Goal: Transaction & Acquisition: Purchase product/service

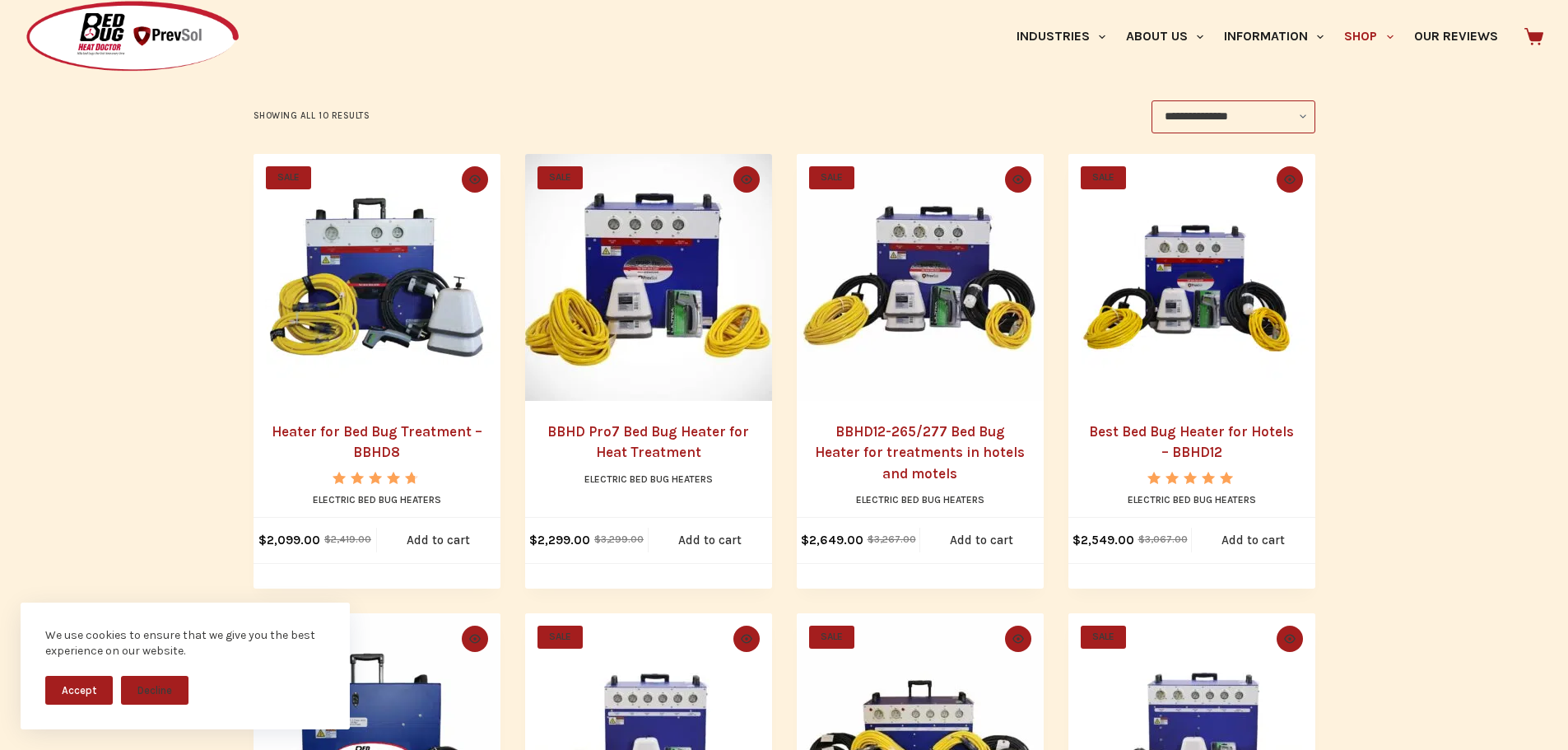
click at [628, 437] on link "BBHD Pro7 Bed Bug Heater for Heat Treatment" at bounding box center [648, 441] width 202 height 38
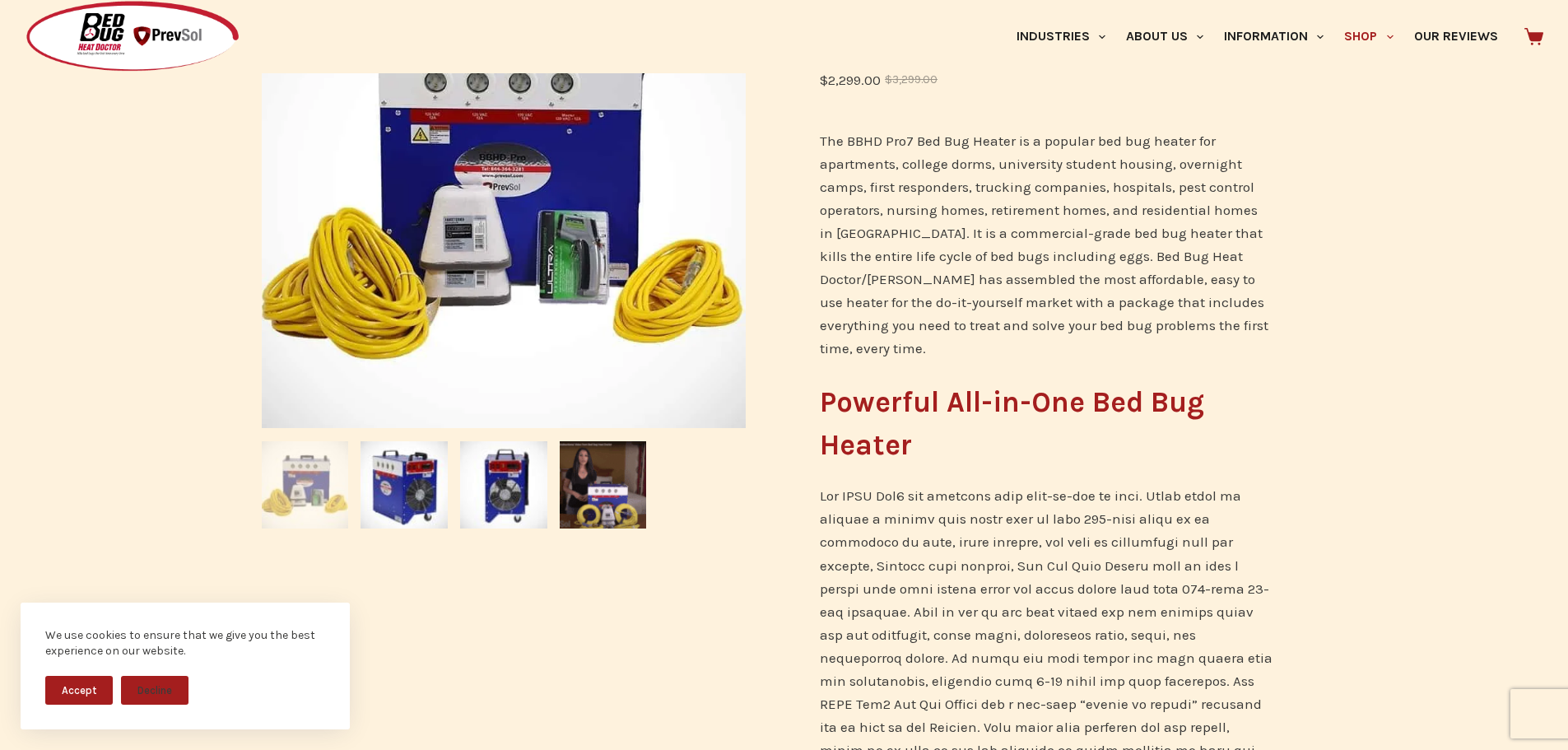
click at [419, 492] on img at bounding box center [404, 485] width 87 height 87
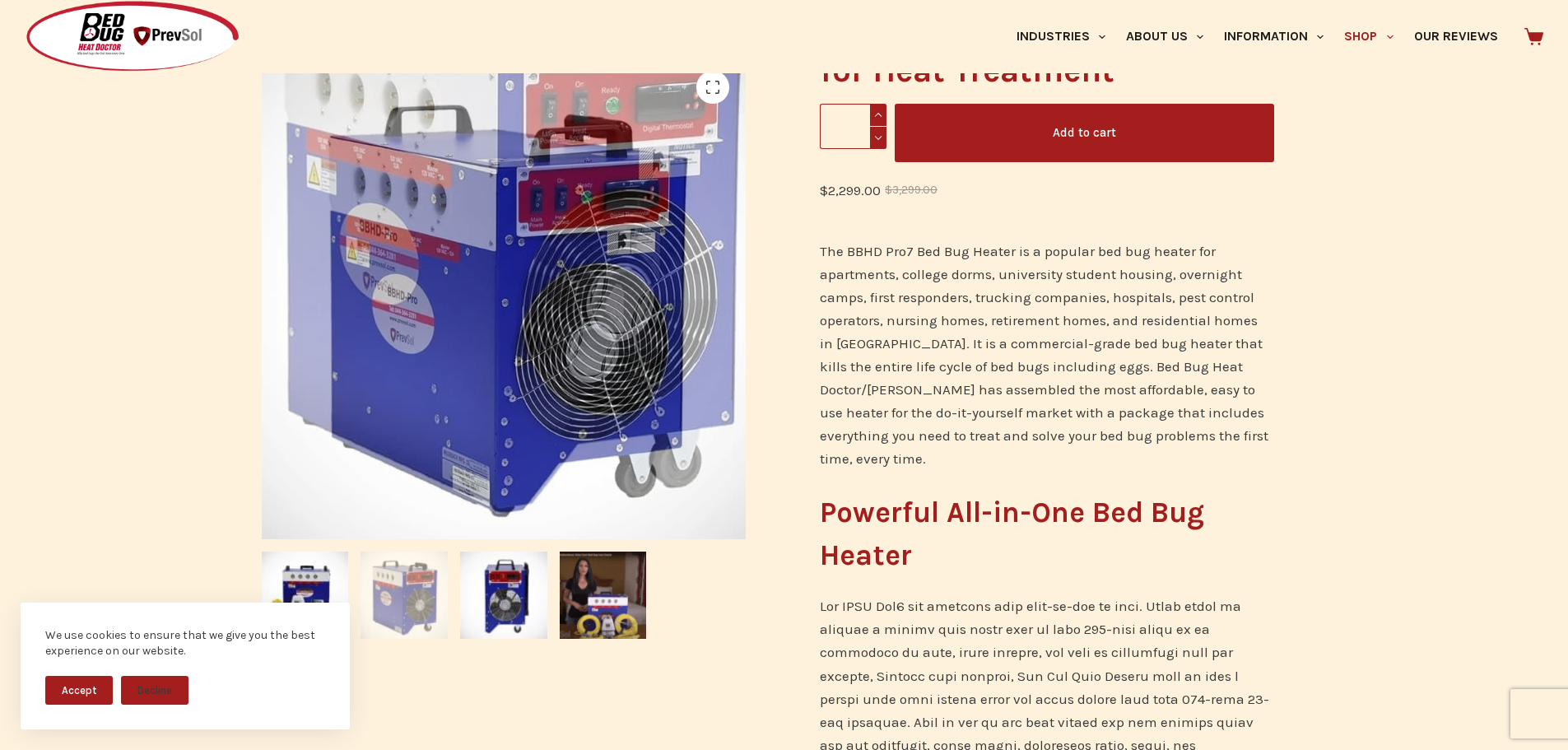
scroll to position [329, 0]
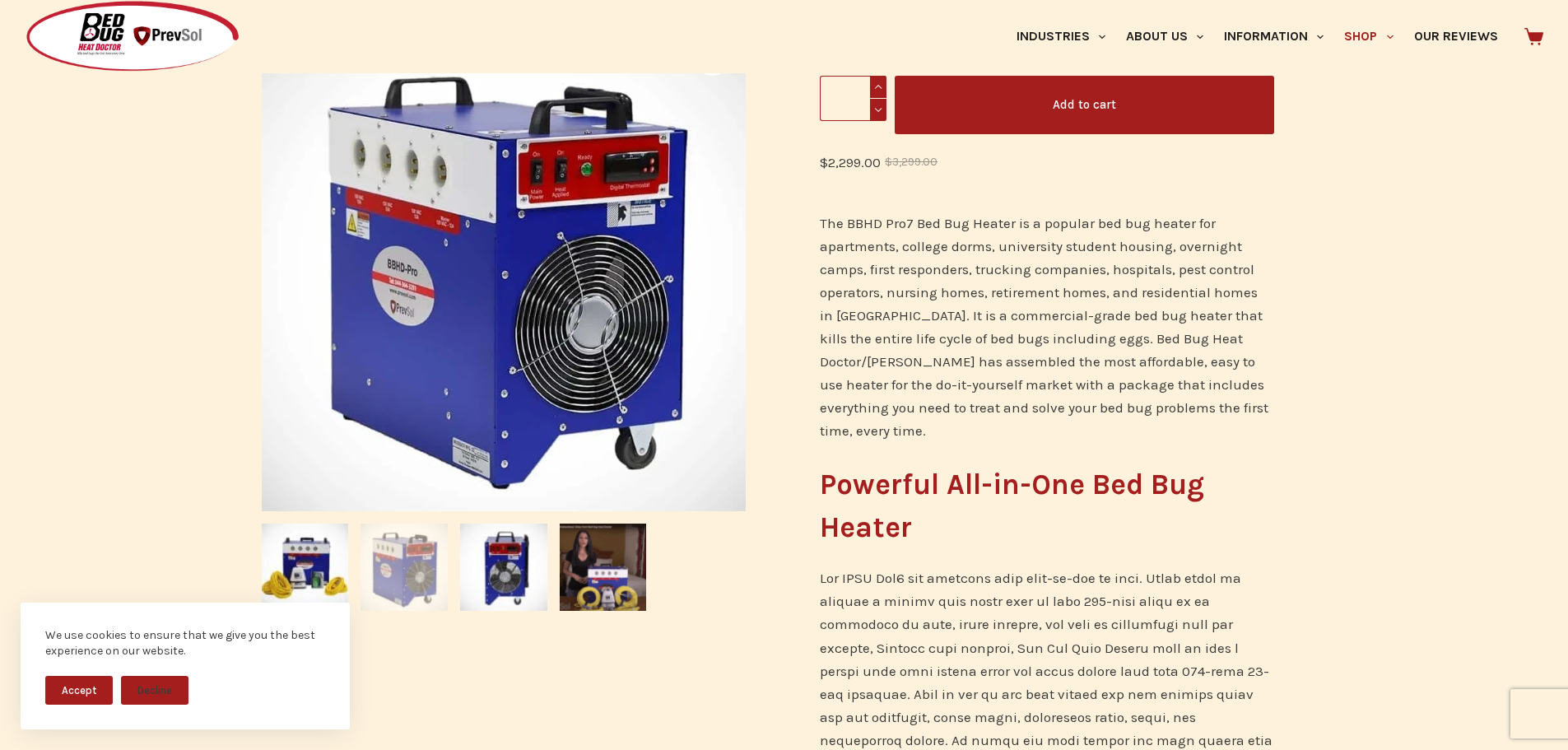
click at [520, 570] on img at bounding box center [504, 568] width 87 height 87
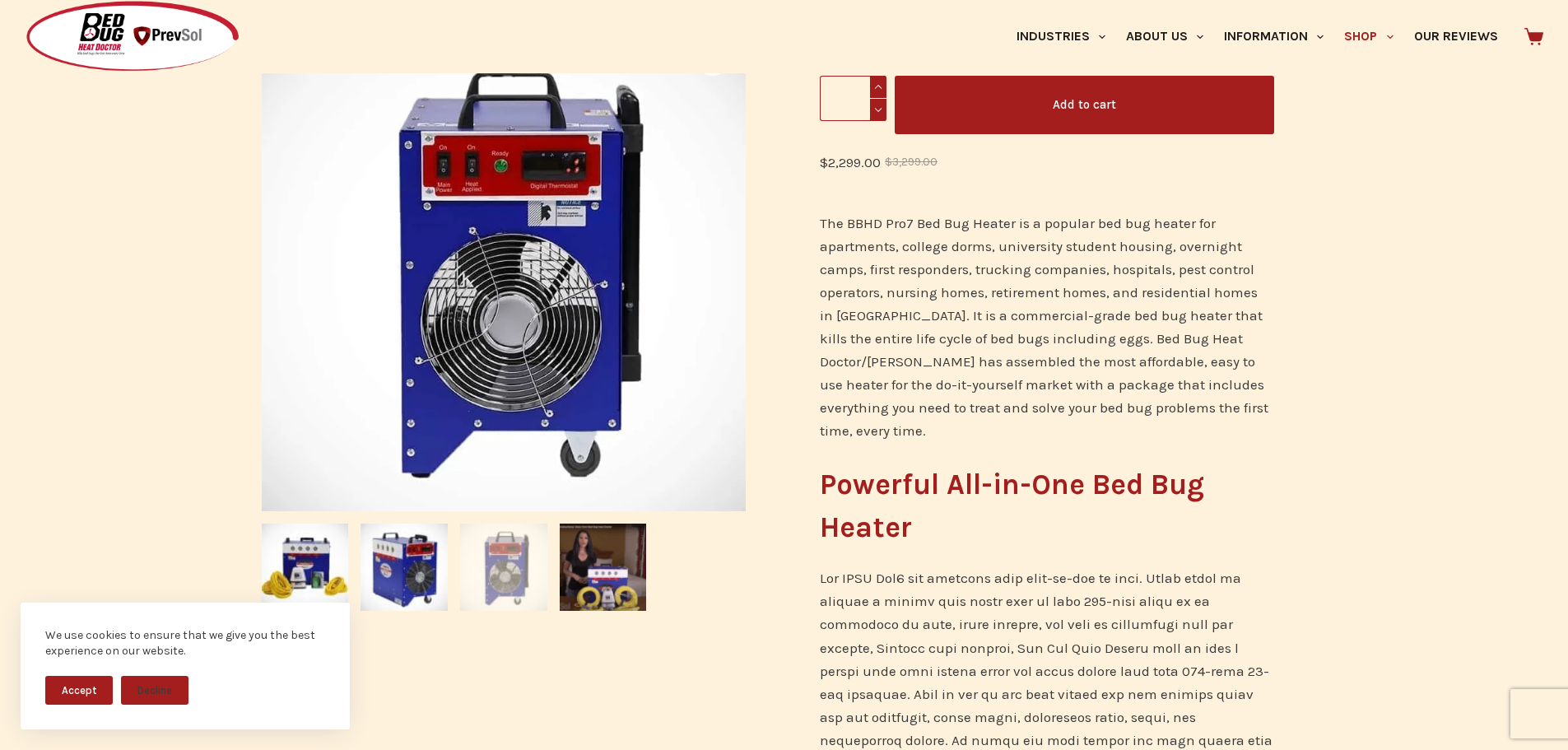
click at [629, 567] on img at bounding box center [603, 568] width 87 height 87
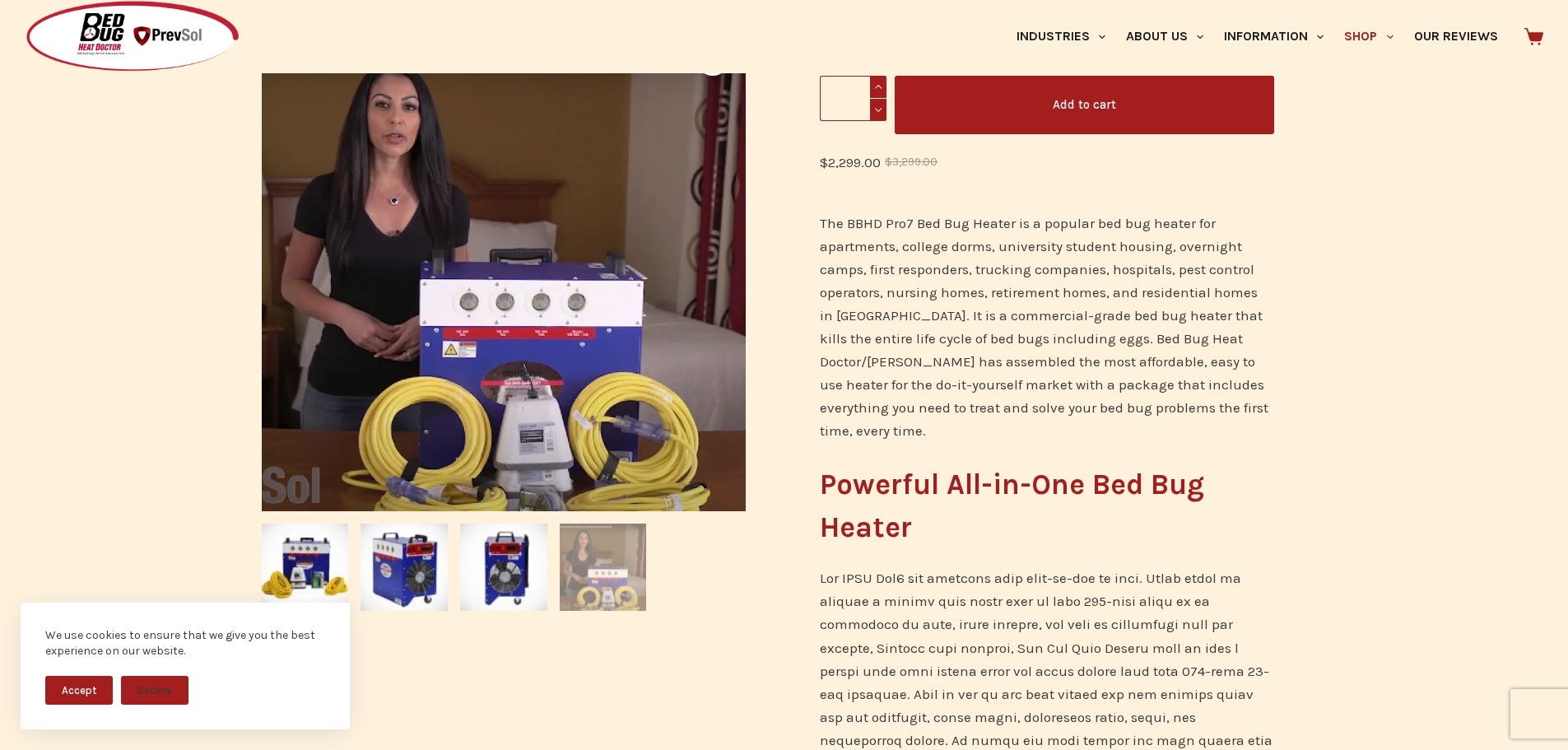
click at [503, 565] on img at bounding box center [504, 568] width 87 height 87
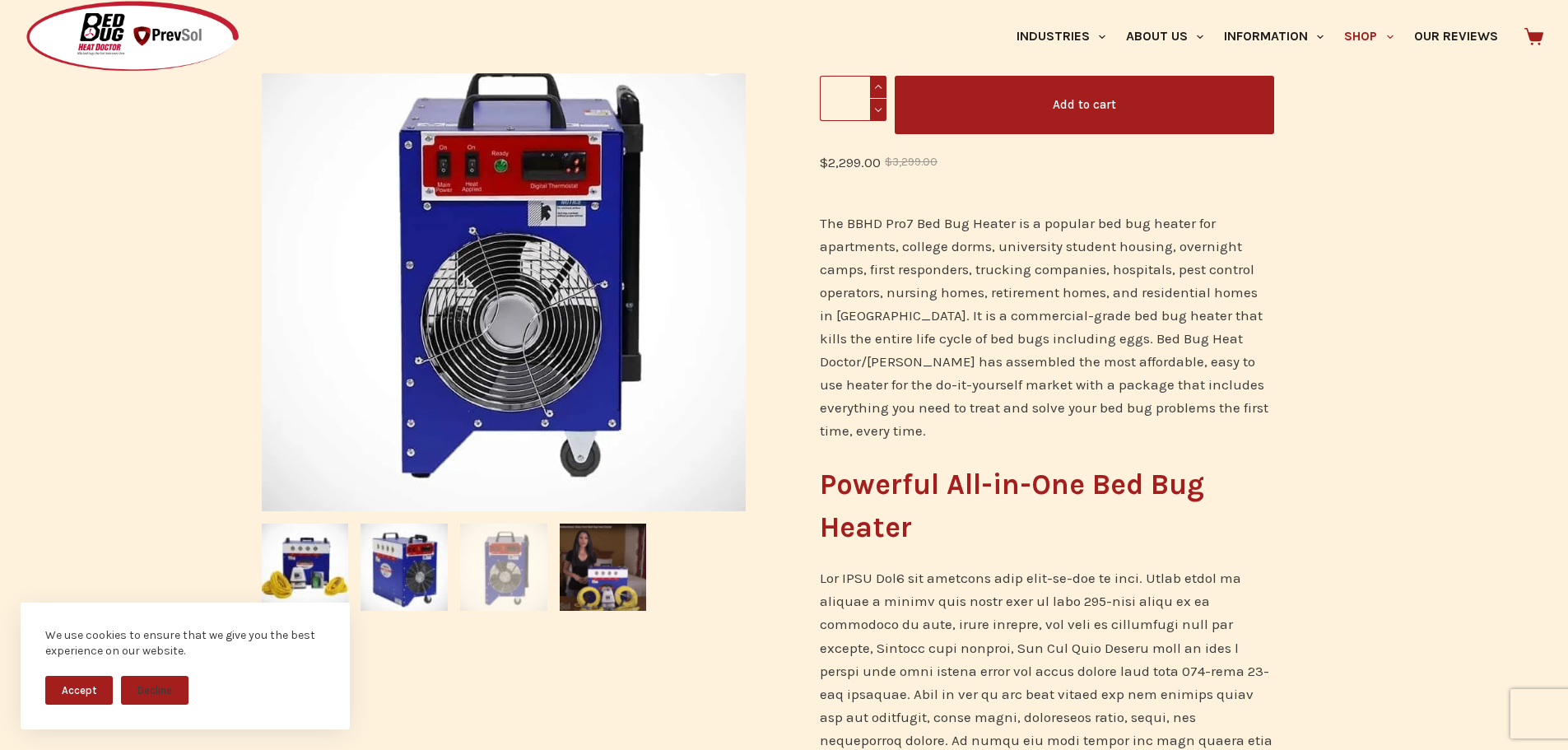
click at [438, 562] on img at bounding box center [404, 568] width 87 height 87
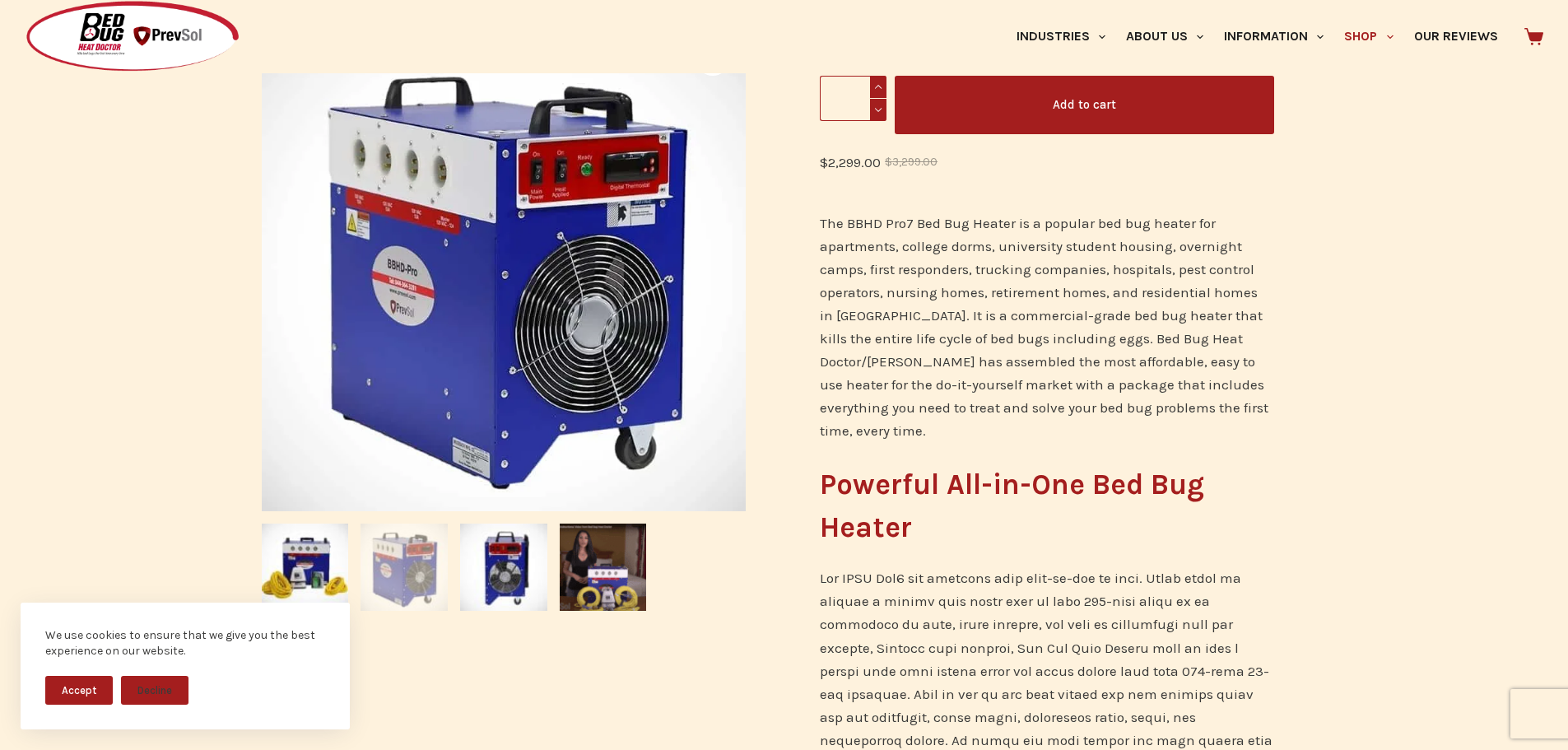
click at [388, 568] on img at bounding box center [404, 568] width 87 height 87
click at [399, 574] on img at bounding box center [404, 568] width 87 height 87
click at [301, 571] on img at bounding box center [305, 568] width 87 height 87
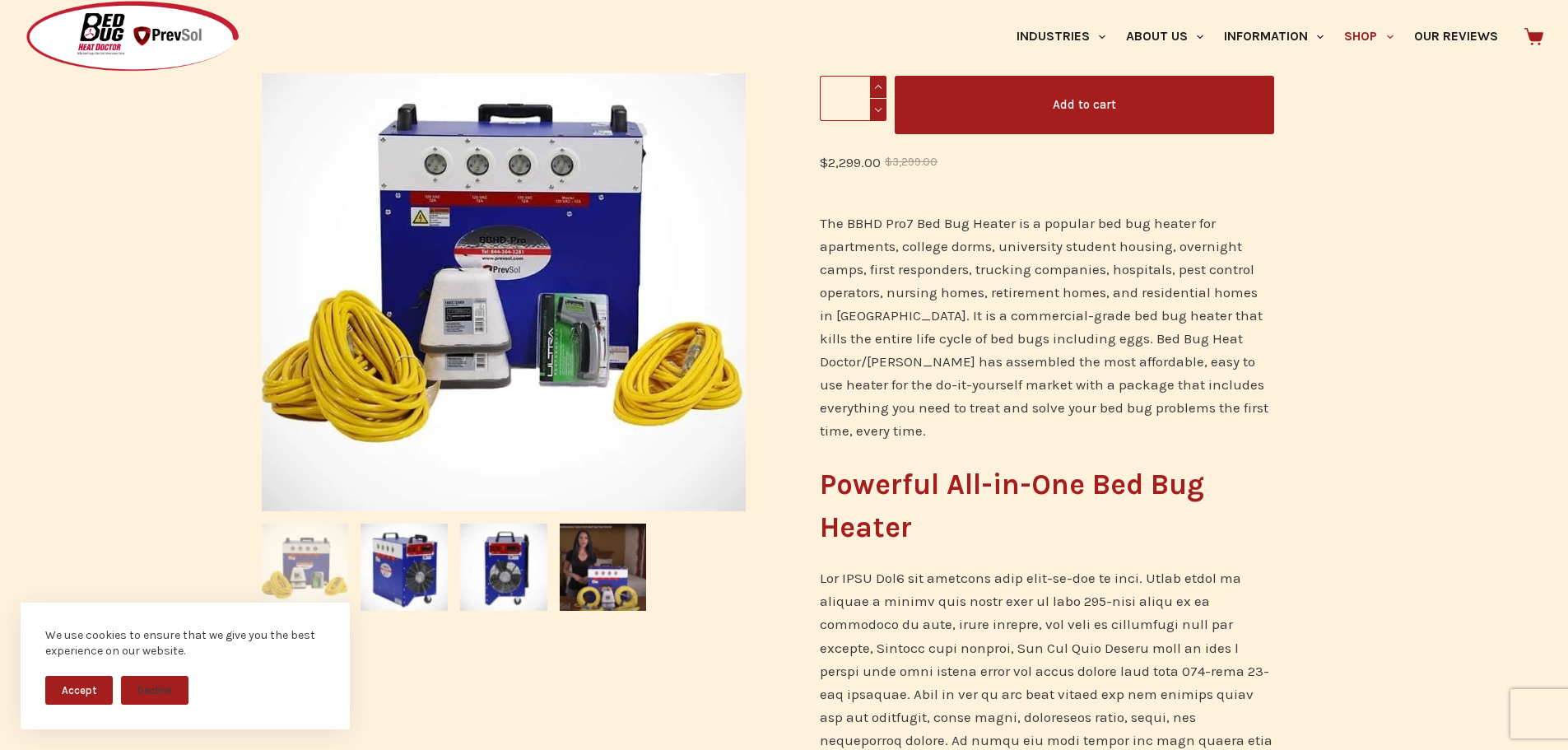
click at [438, 568] on img at bounding box center [404, 568] width 87 height 87
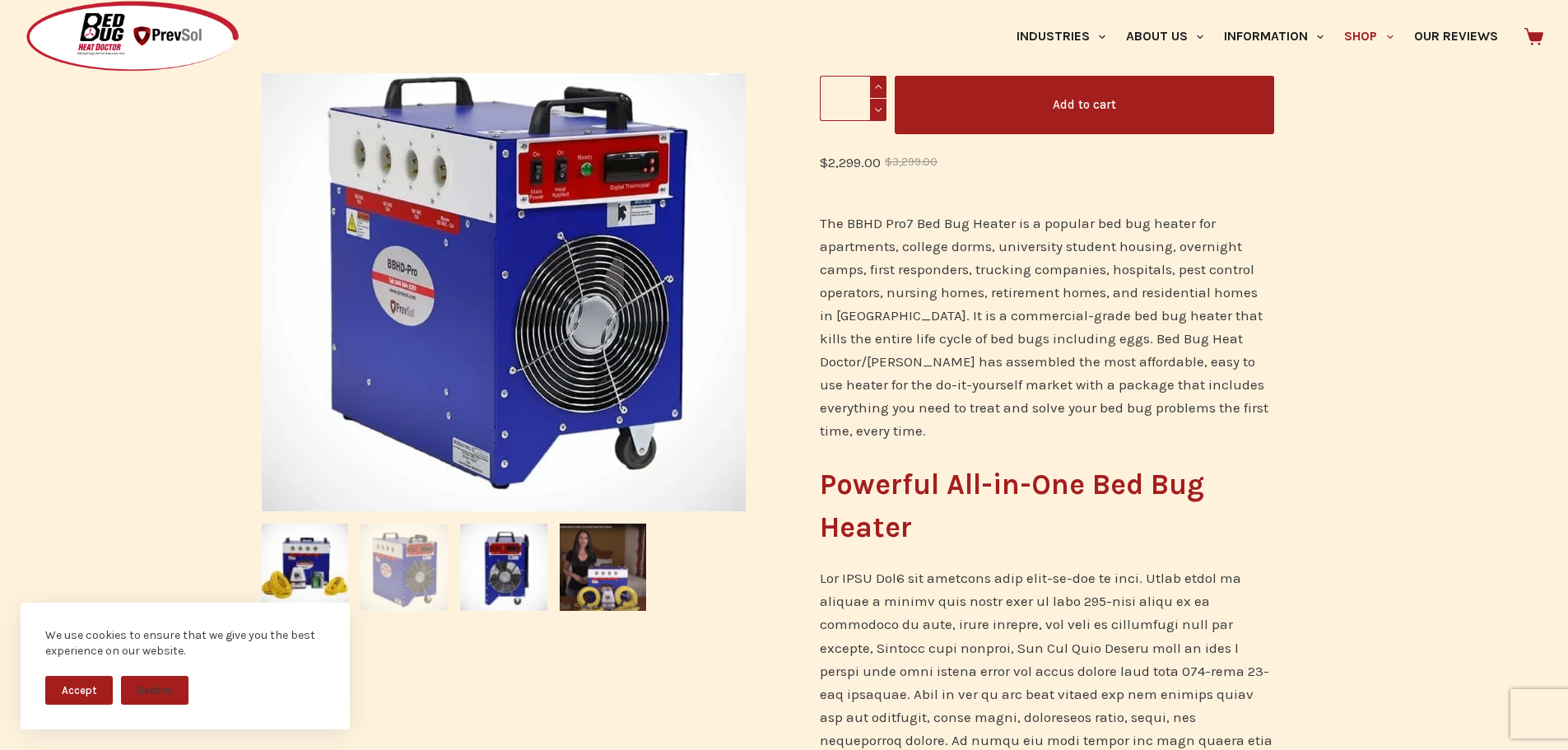
drag, startPoint x: 529, startPoint y: 563, endPoint x: 602, endPoint y: 572, distance: 73.6
click at [546, 572] on img at bounding box center [504, 568] width 87 height 87
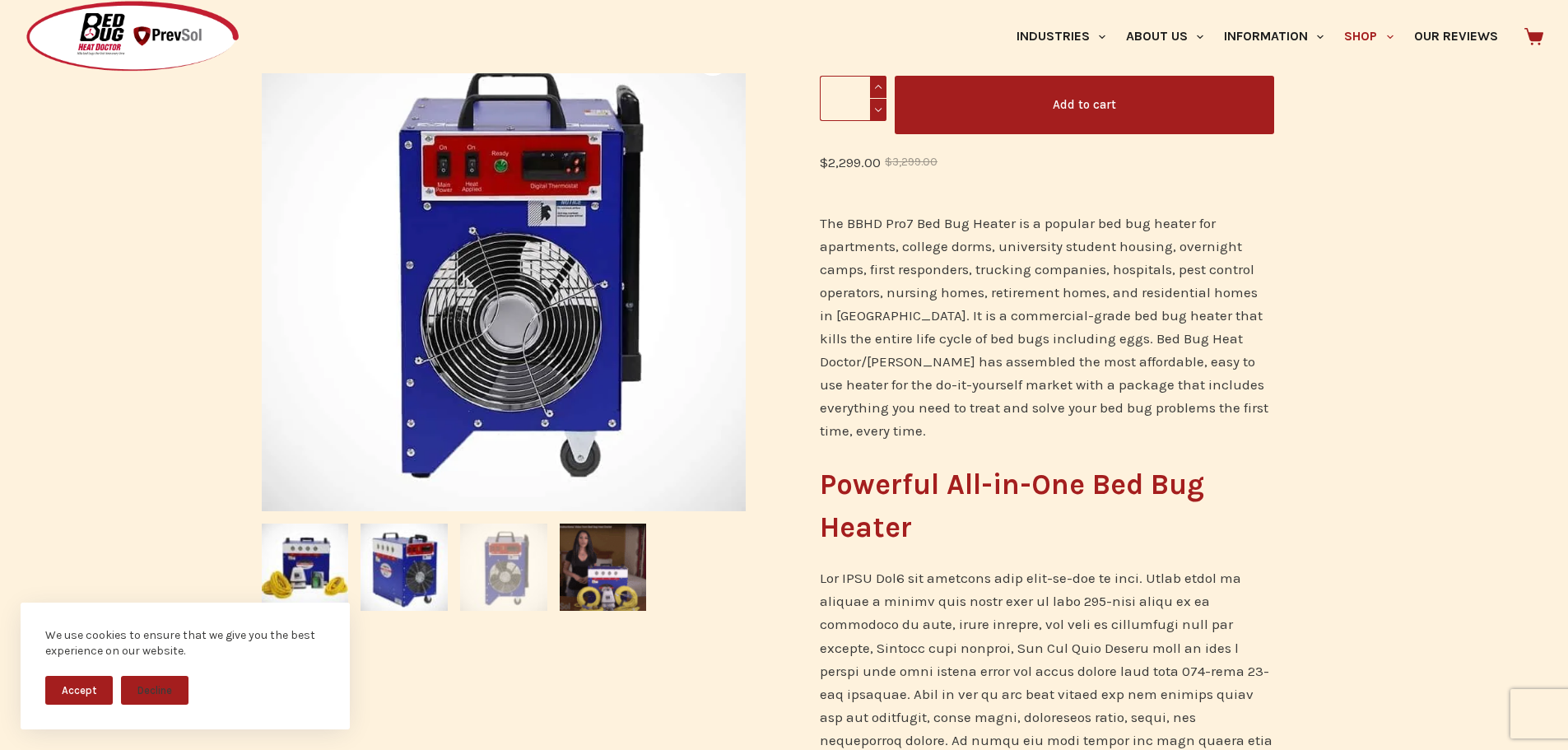
click at [608, 571] on img at bounding box center [603, 568] width 87 height 87
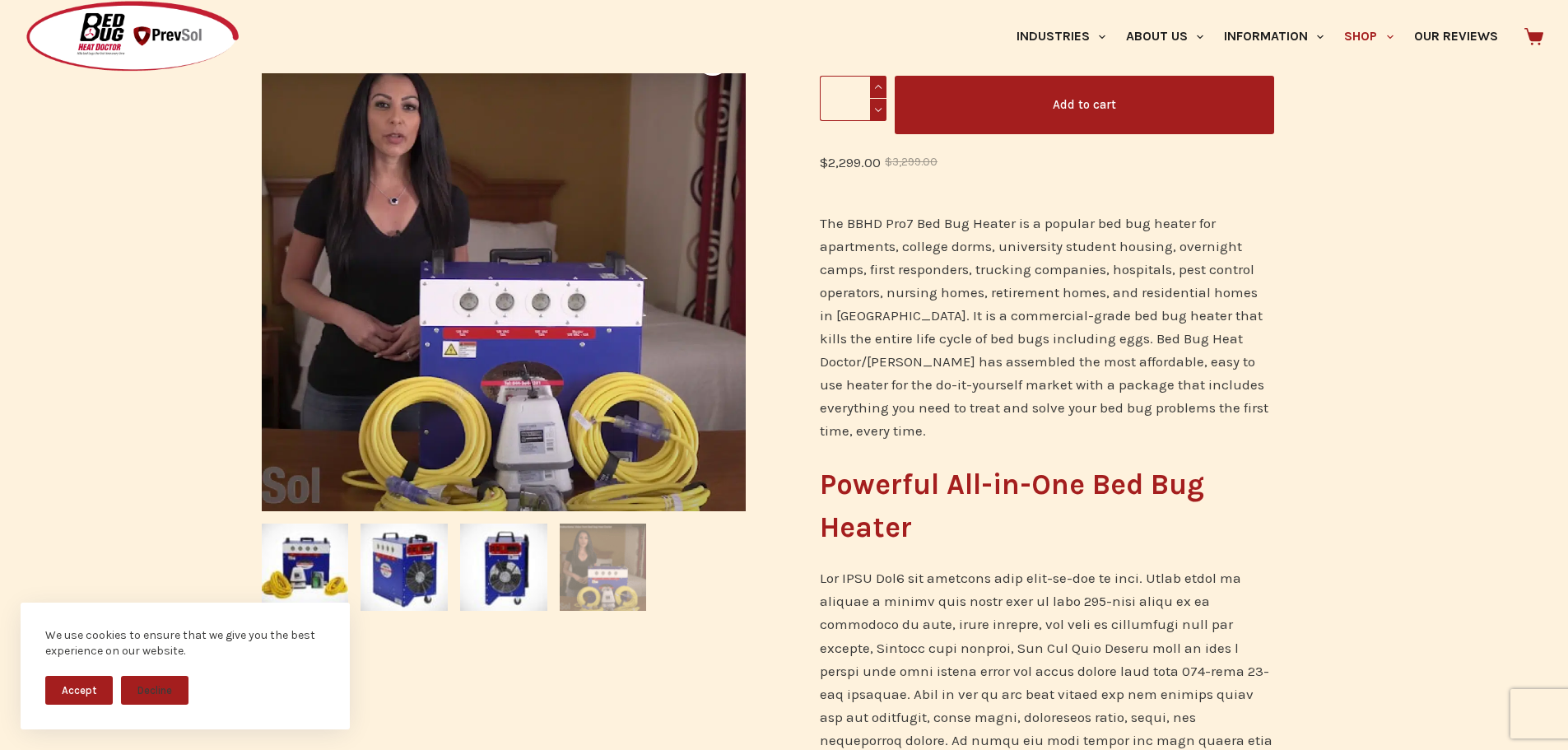
click at [488, 568] on img at bounding box center [504, 568] width 87 height 87
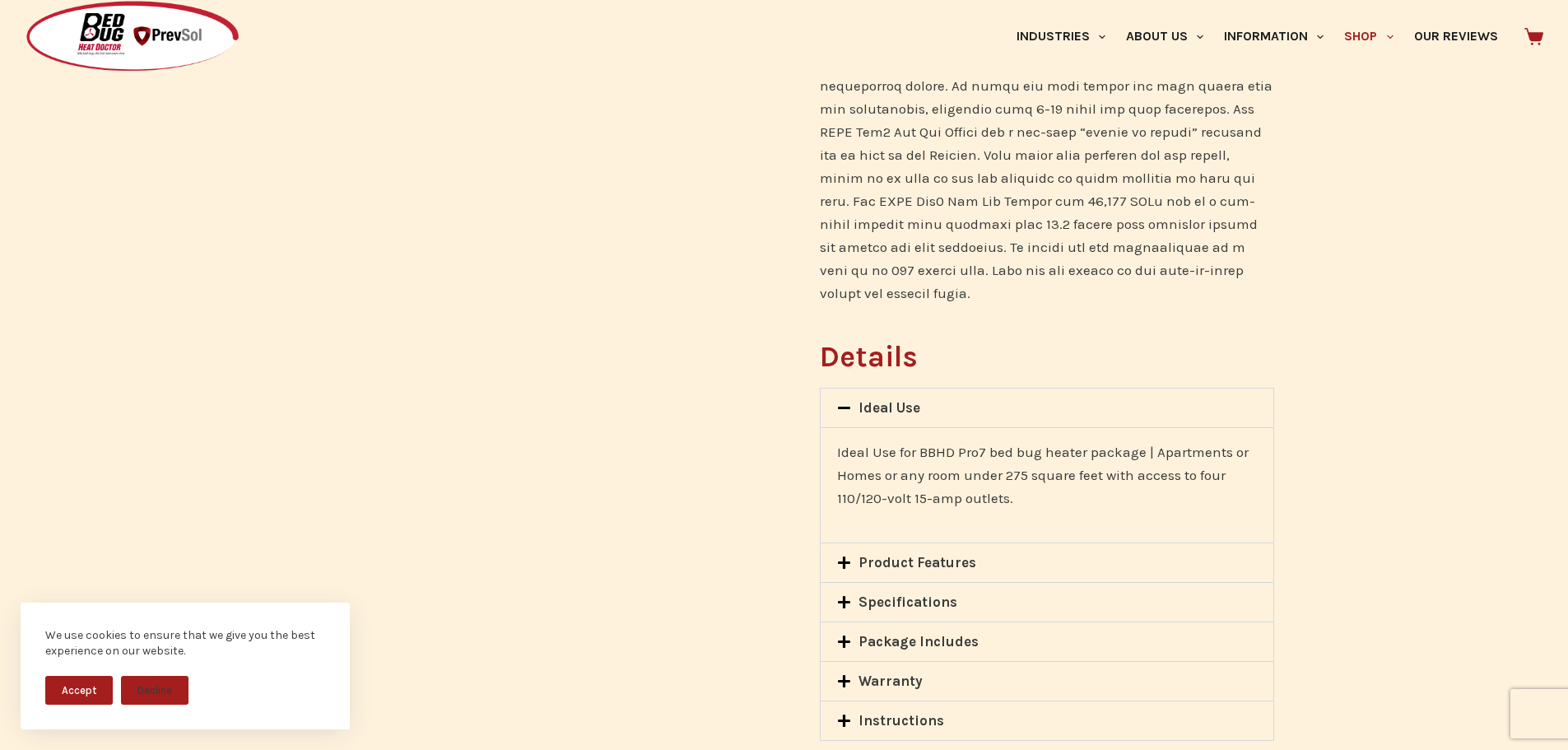
scroll to position [987, 0]
click at [842, 552] on icon at bounding box center [844, 558] width 13 height 13
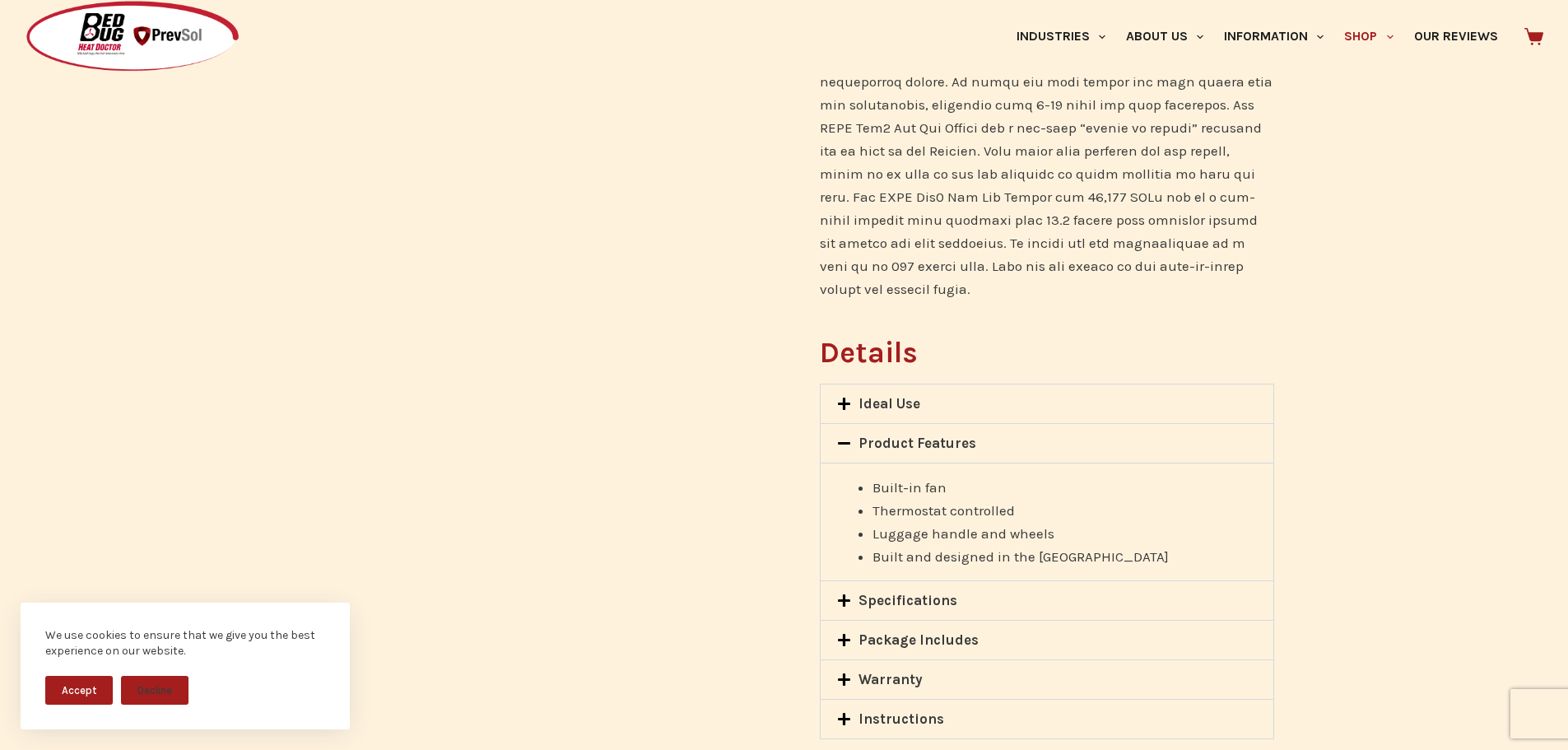
click at [850, 397] on span at bounding box center [847, 405] width 21 height 17
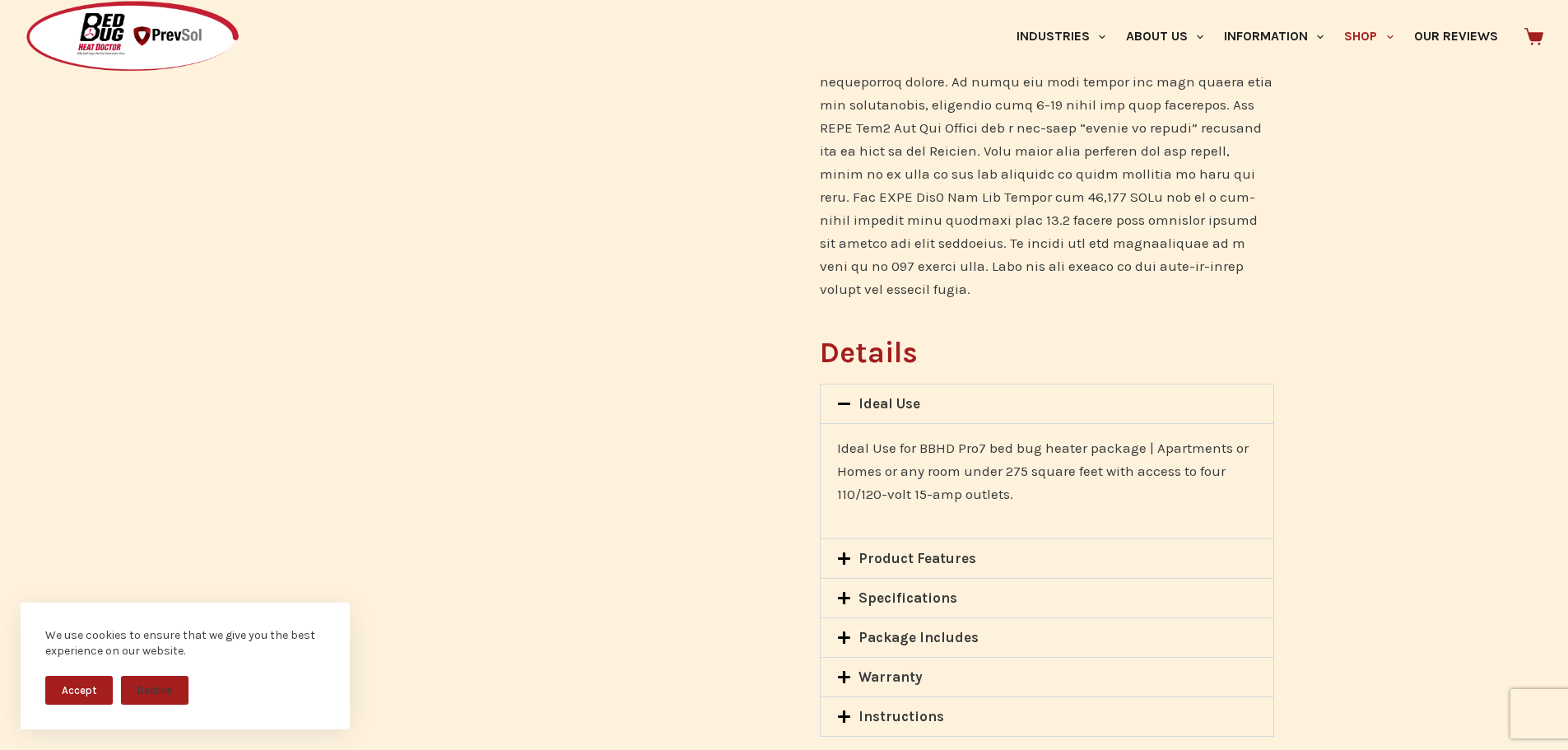
click at [845, 546] on div "Product Features" at bounding box center [1047, 559] width 452 height 39
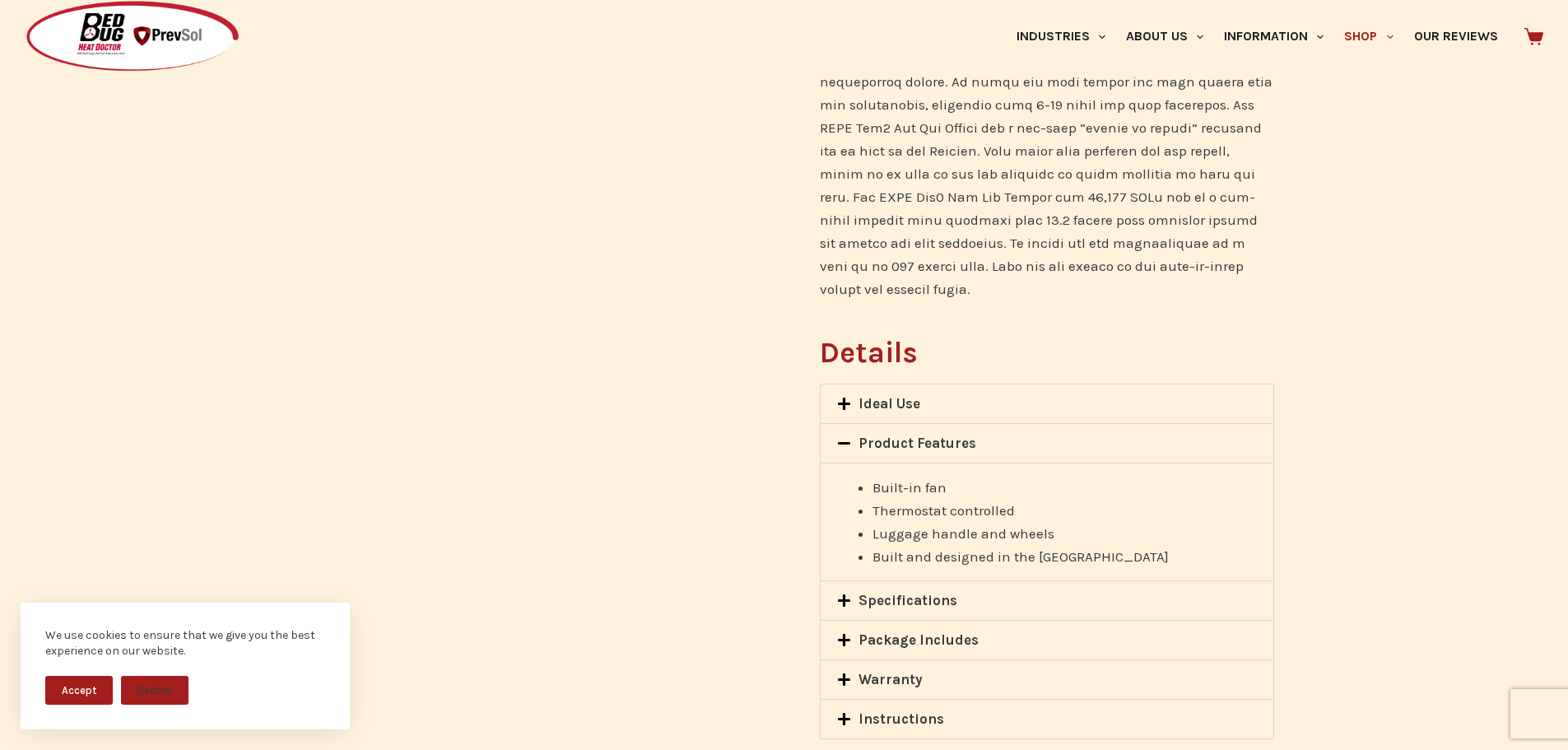
click at [849, 397] on icon at bounding box center [844, 404] width 14 height 14
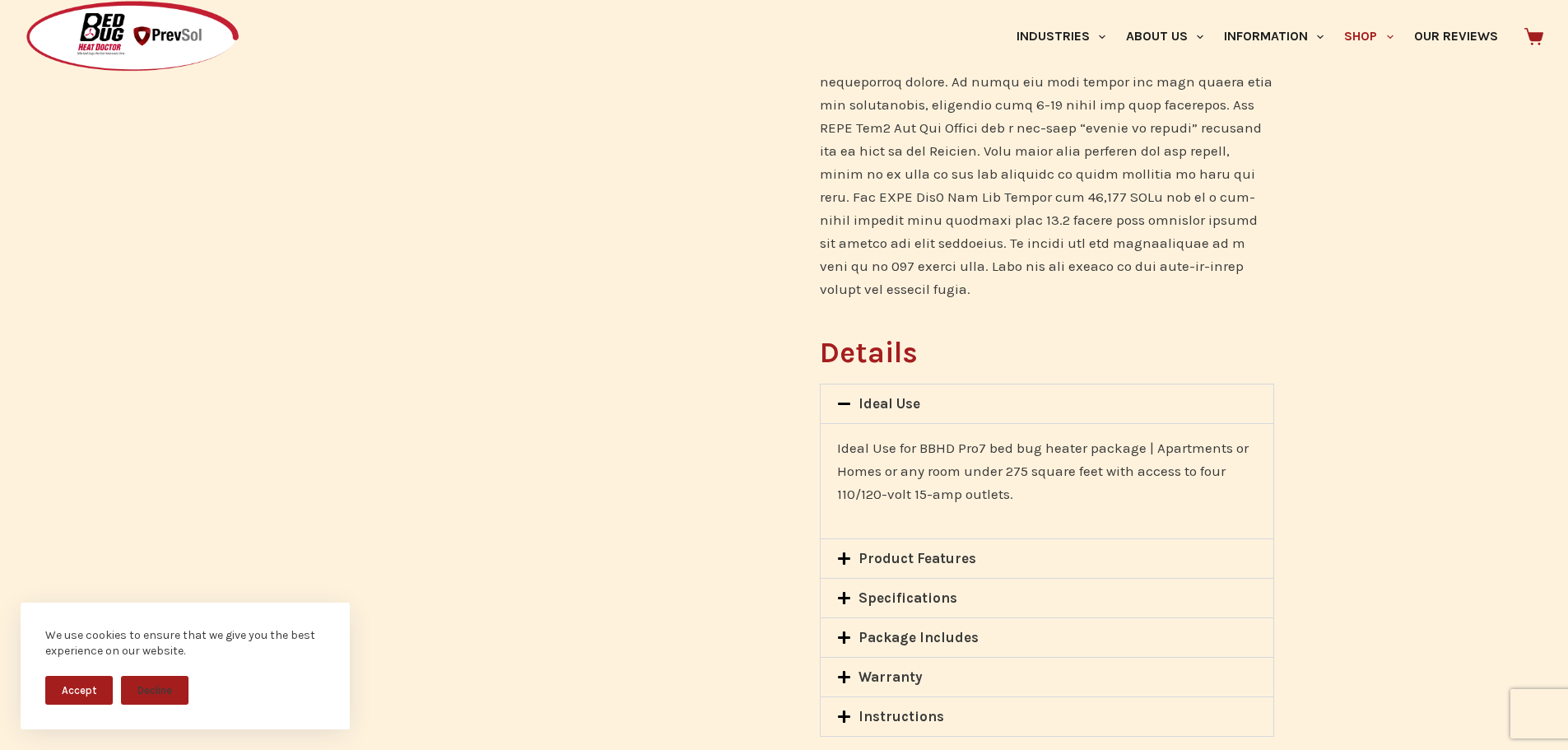
click at [851, 552] on icon at bounding box center [844, 558] width 14 height 14
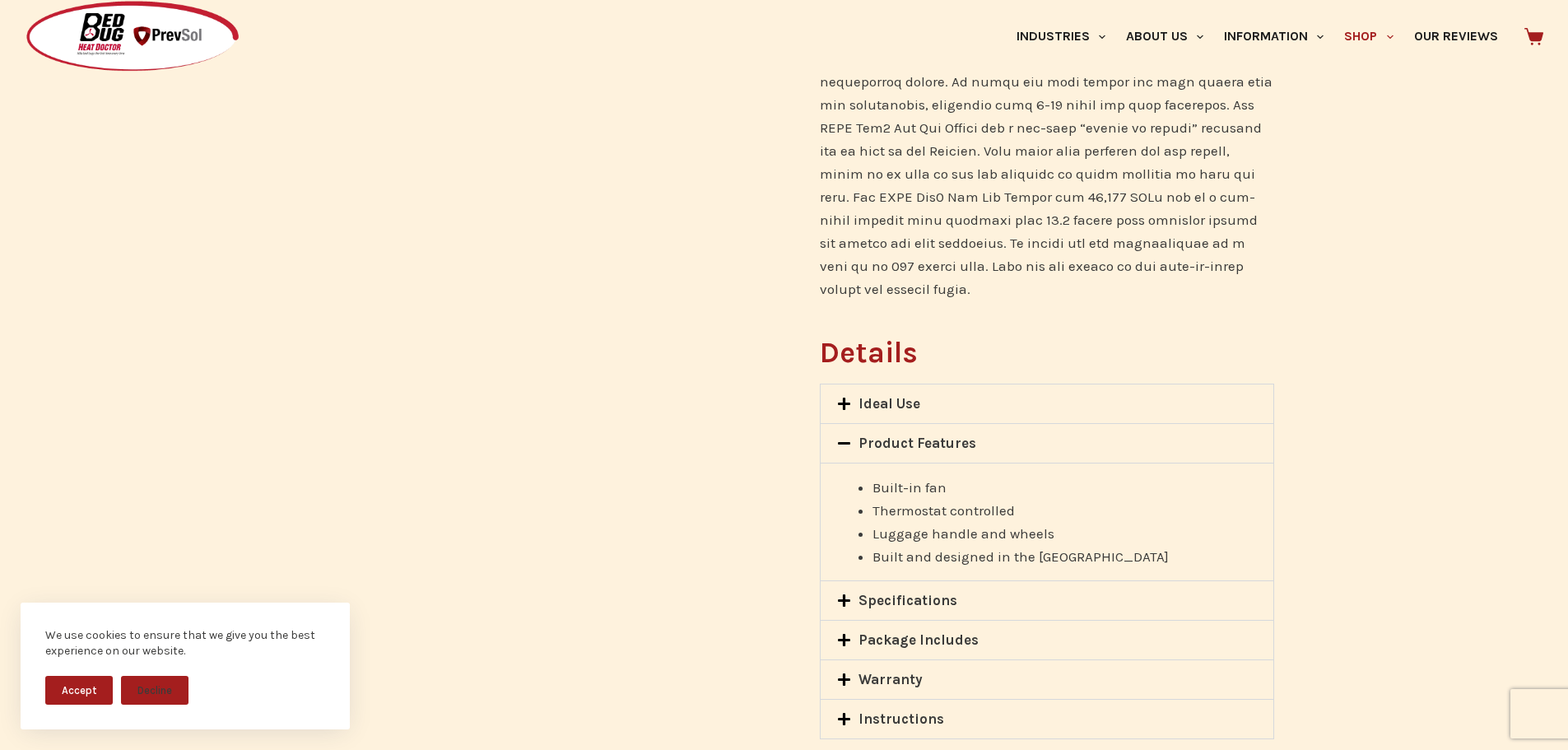
click at [850, 594] on icon at bounding box center [844, 600] width 14 height 14
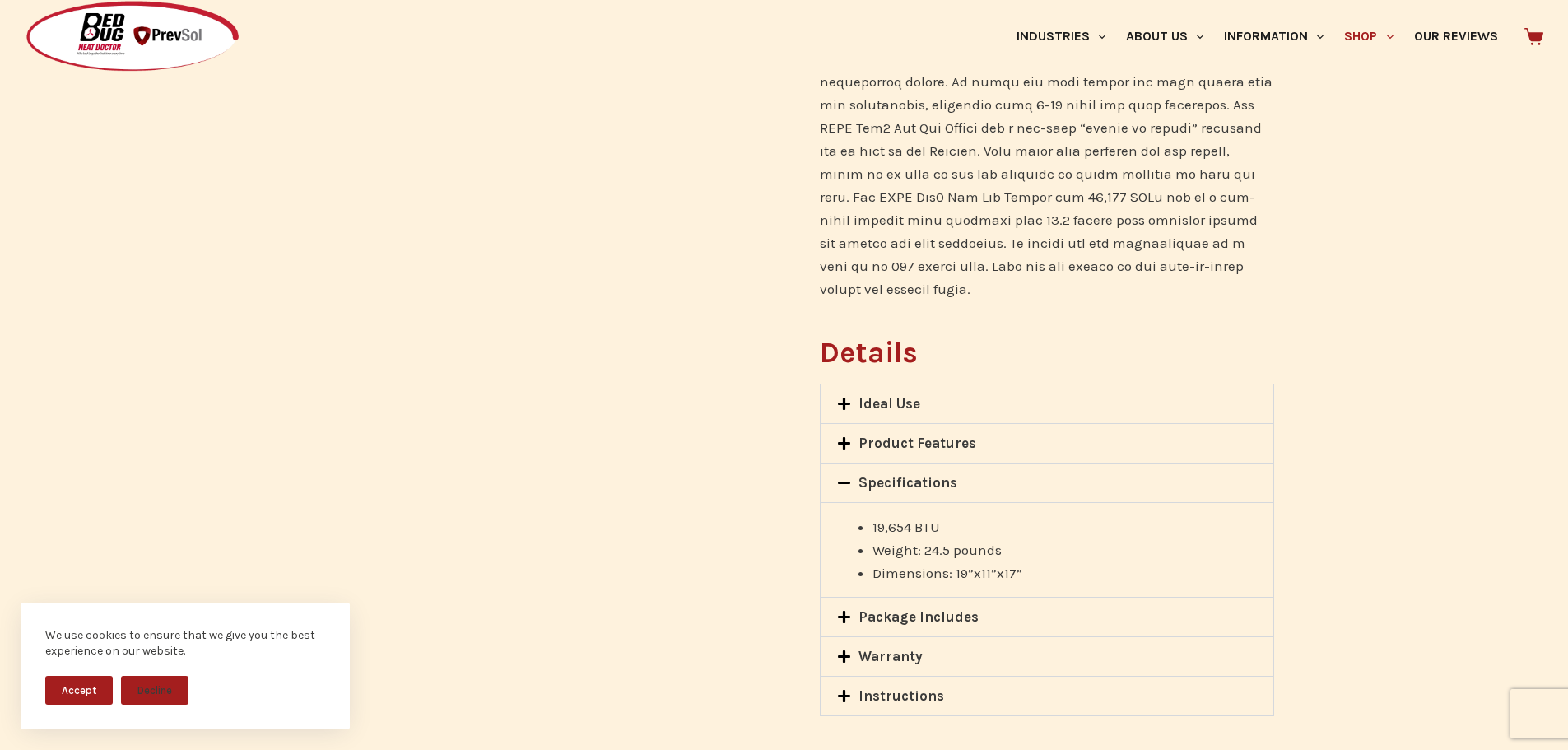
click at [844, 611] on icon at bounding box center [844, 617] width 13 height 13
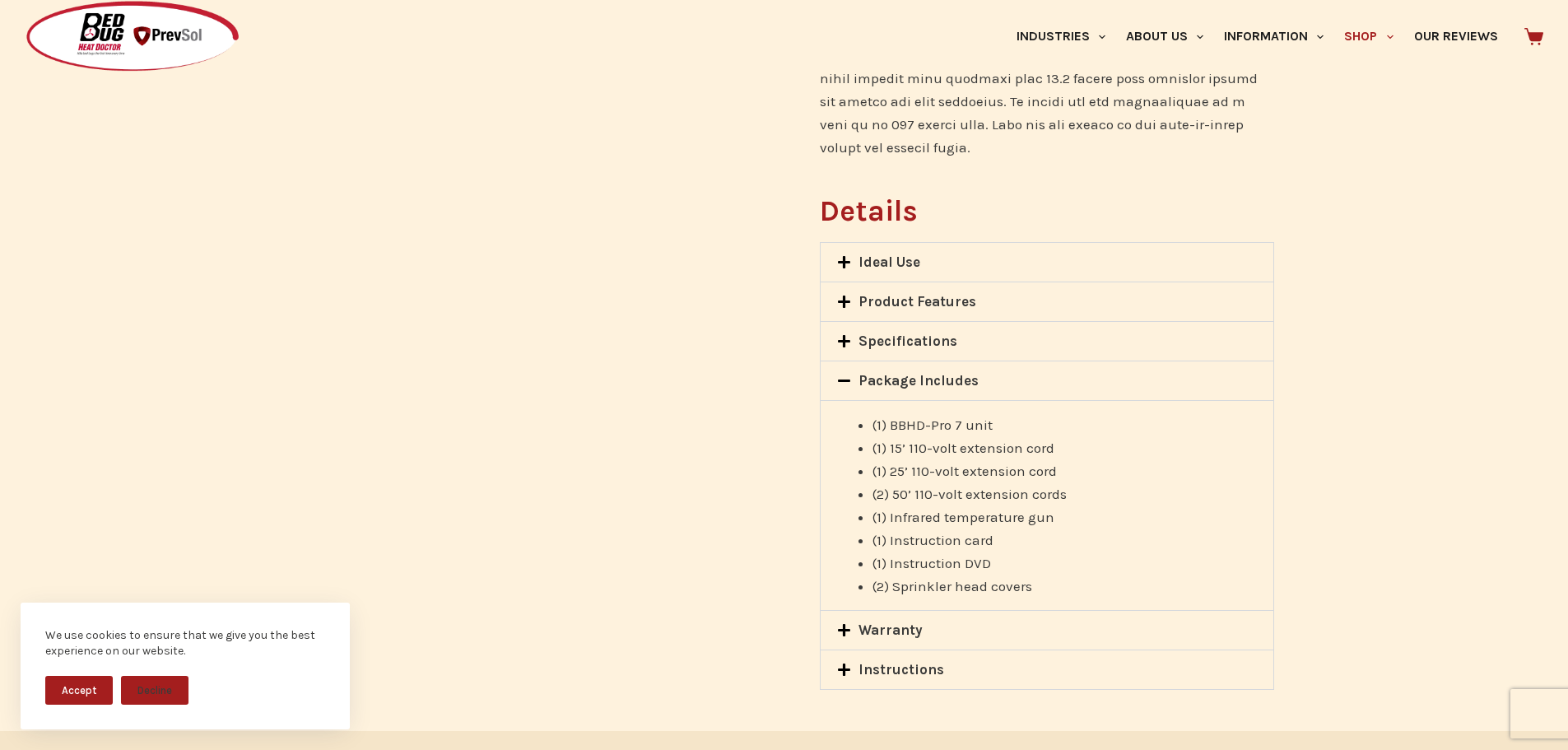
scroll to position [1152, 0]
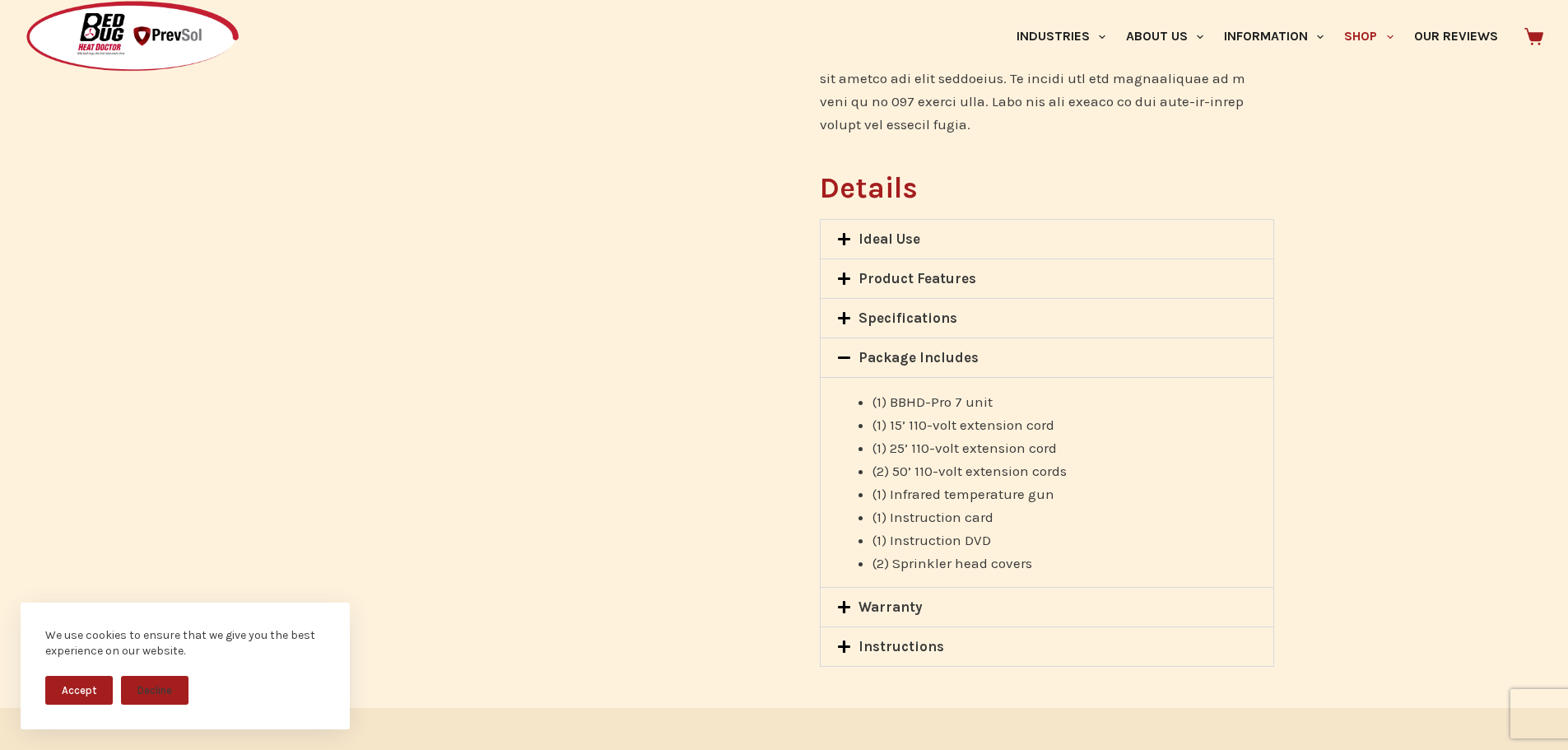
click at [842, 600] on icon at bounding box center [844, 607] width 14 height 14
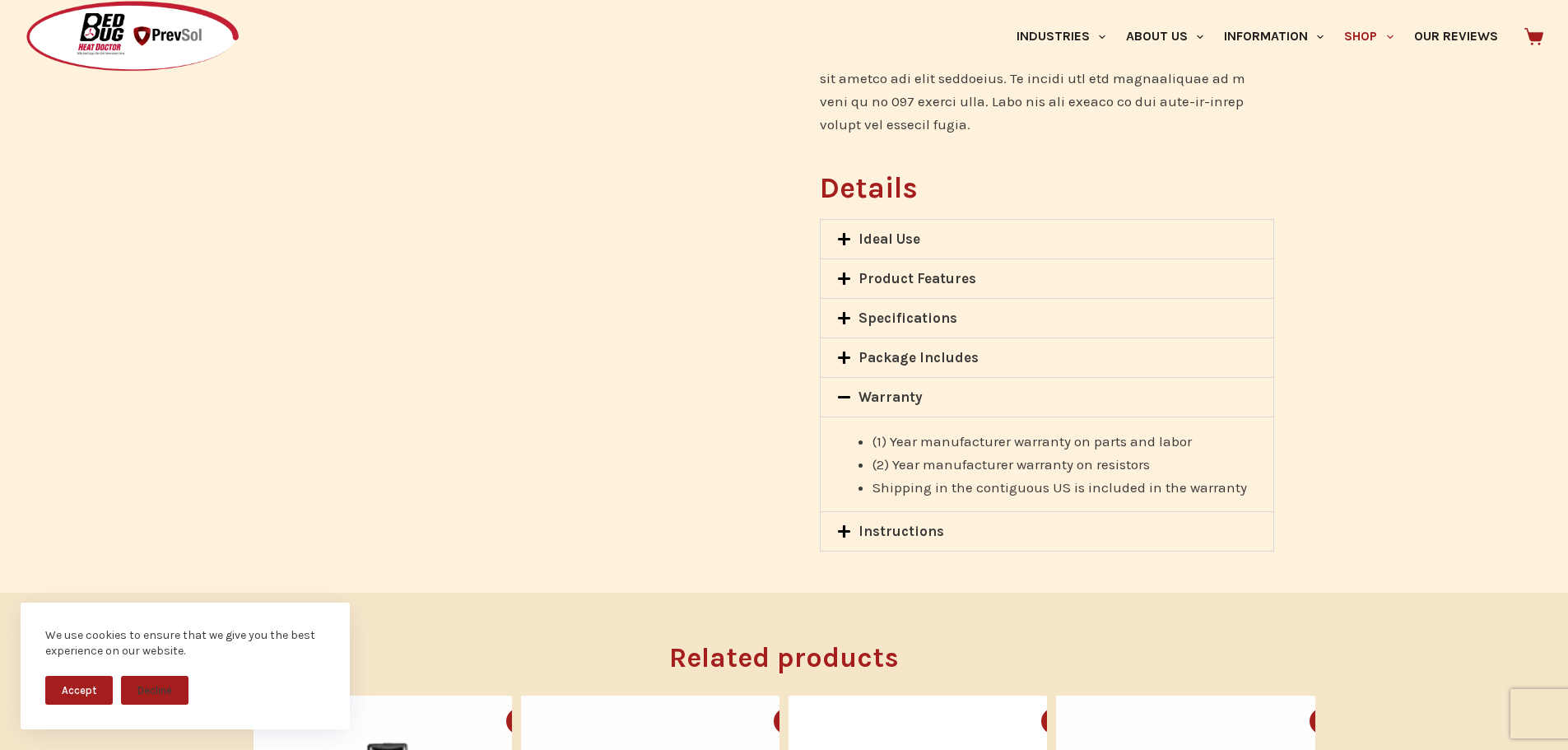
click at [851, 525] on icon at bounding box center [844, 531] width 14 height 14
